Goal: Transaction & Acquisition: Purchase product/service

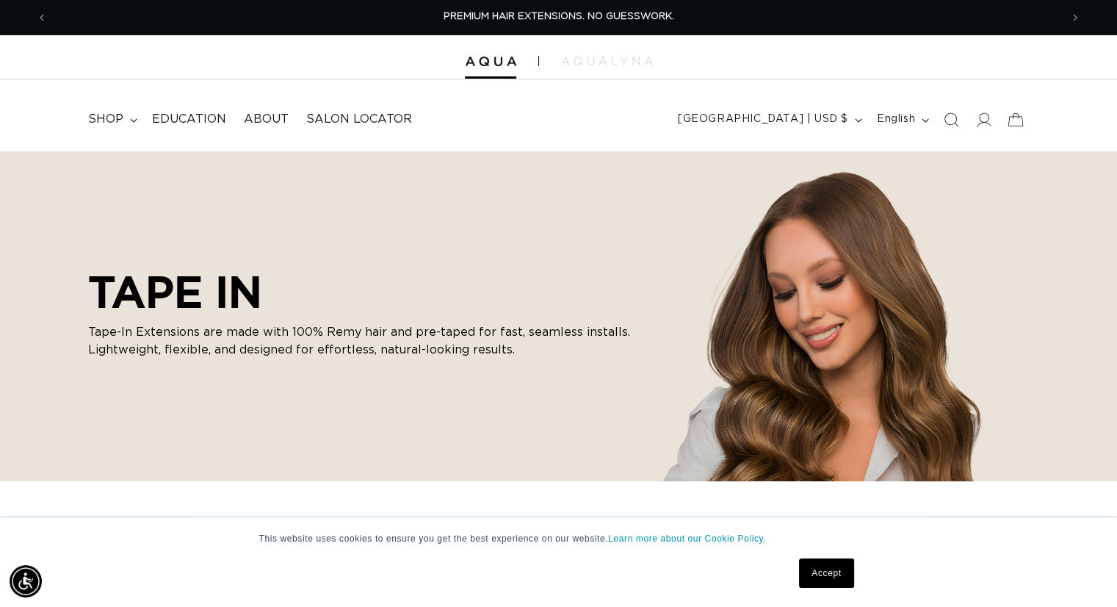
click at [161, 312] on h2 "TAPE IN" at bounding box center [367, 291] width 558 height 51
drag, startPoint x: 396, startPoint y: 538, endPoint x: 422, endPoint y: 535, distance: 26.7
click at [422, 535] on p "This website uses cookies to ensure you get the best experience on our website.…" at bounding box center [558, 538] width 599 height 13
click at [817, 571] on link "Accept" at bounding box center [826, 572] width 54 height 29
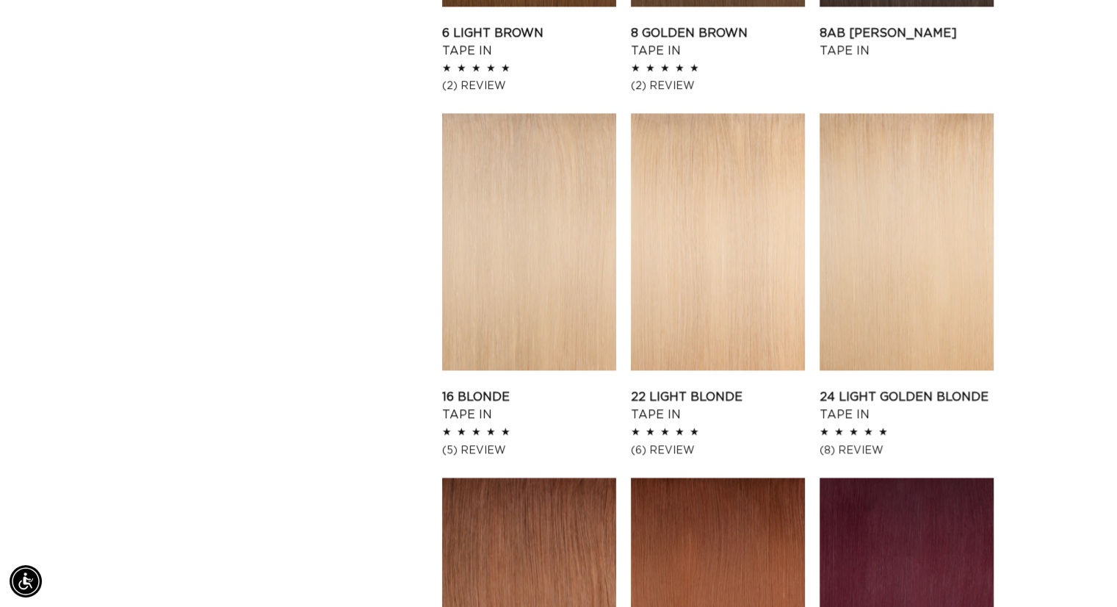
scroll to position [0, 0]
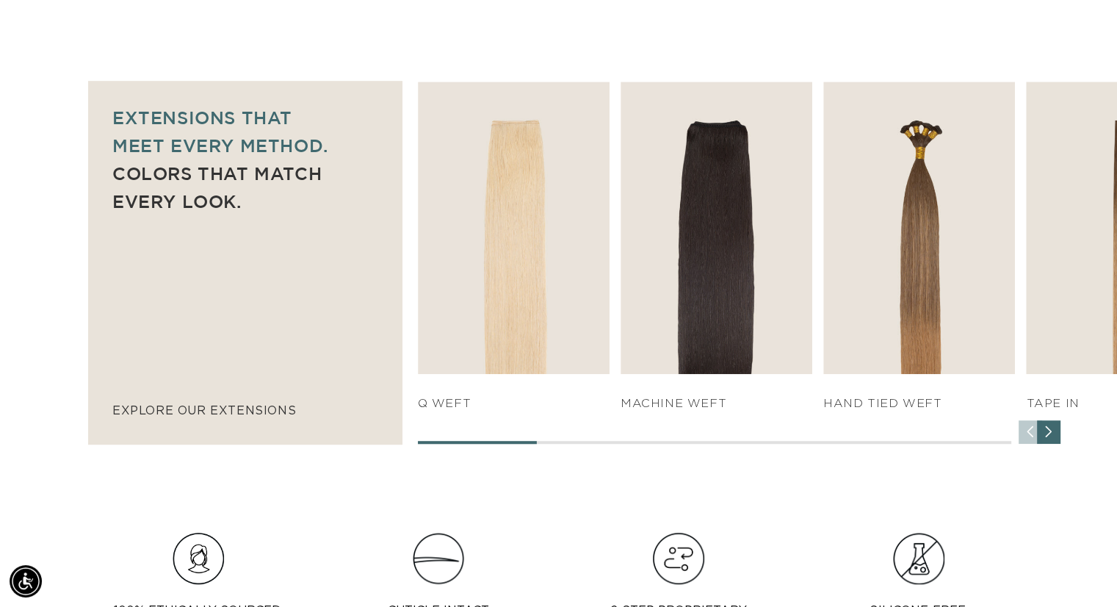
scroll to position [954, 0]
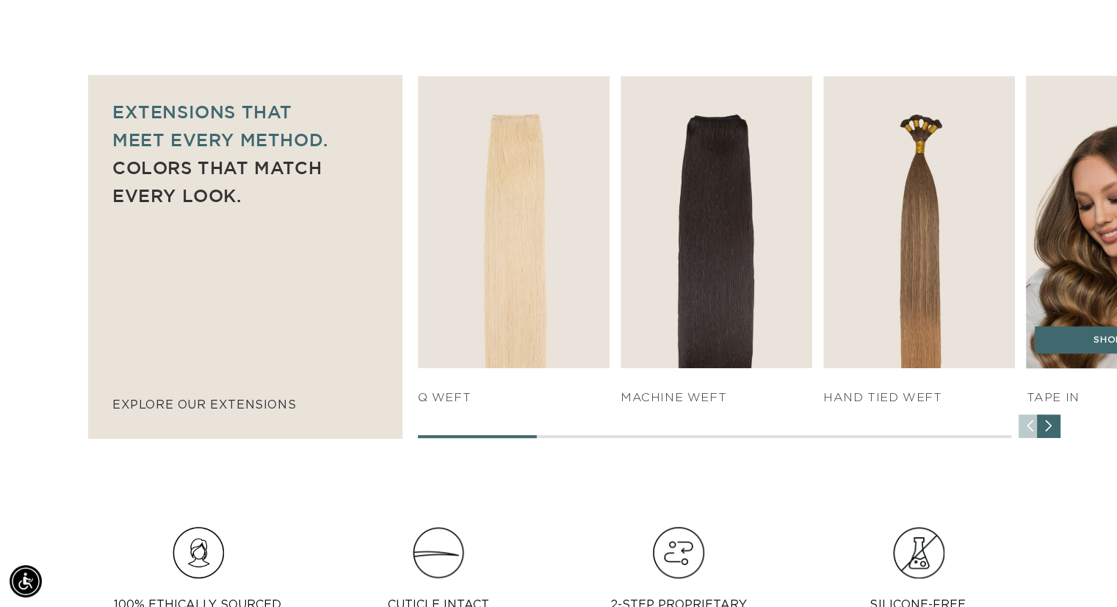
click at [1063, 394] on h4 "TAPE IN" at bounding box center [1122, 397] width 192 height 15
click at [1084, 280] on img "4 / 7" at bounding box center [1121, 221] width 201 height 307
click at [1071, 337] on link "SHOP NOW" at bounding box center [1122, 340] width 175 height 28
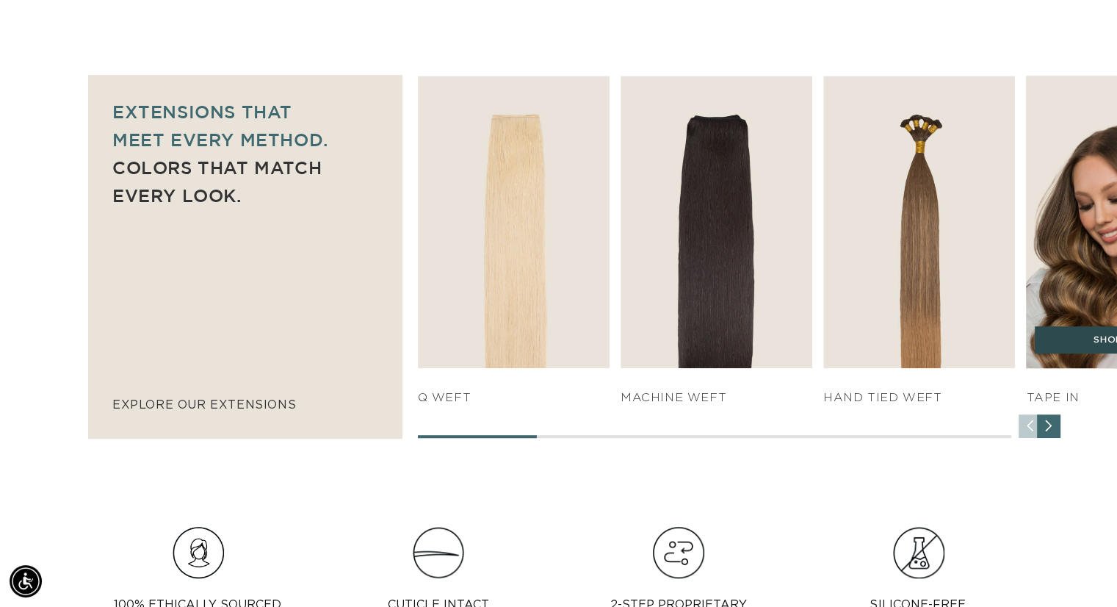
scroll to position [0, 2024]
